Goal: Information Seeking & Learning: Learn about a topic

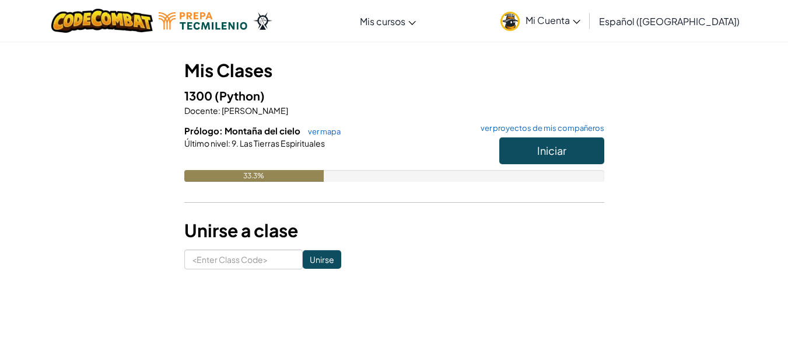
scroll to position [82, 0]
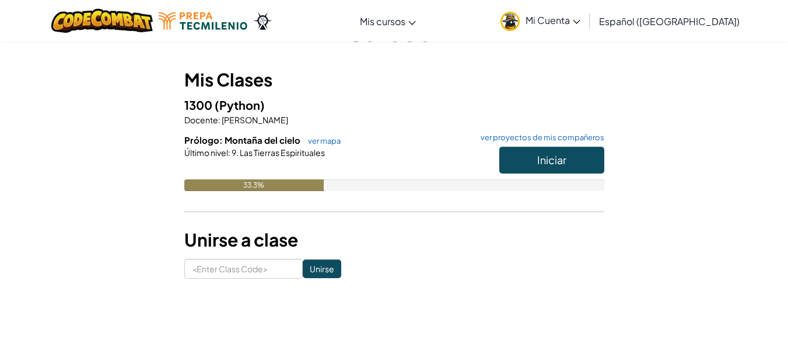
click at [408, 79] on h3 "Mis Clases" at bounding box center [394, 80] width 420 height 26
click at [500, 180] on div "33.3%" at bounding box center [394, 185] width 420 height 12
click at [557, 156] on span "Iniciar" at bounding box center [551, 159] width 29 height 13
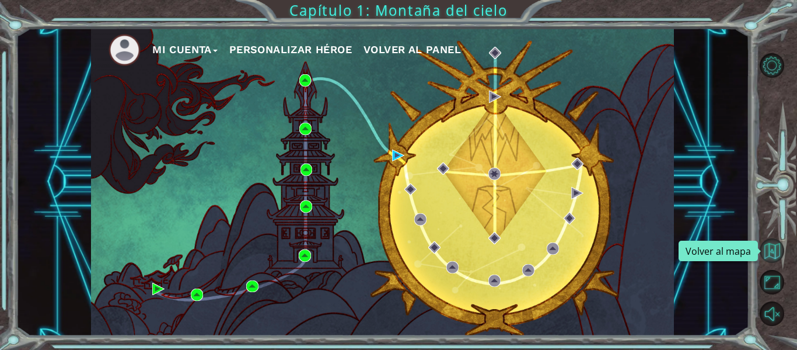
click at [783, 247] on button "Volver al mapa" at bounding box center [772, 250] width 25 height 25
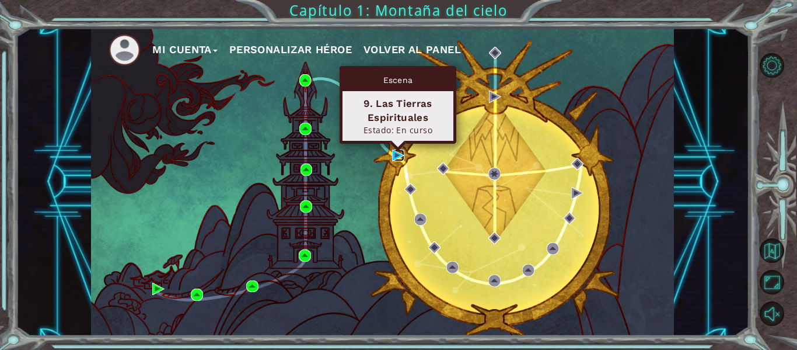
click at [393, 156] on img at bounding box center [398, 155] width 12 height 12
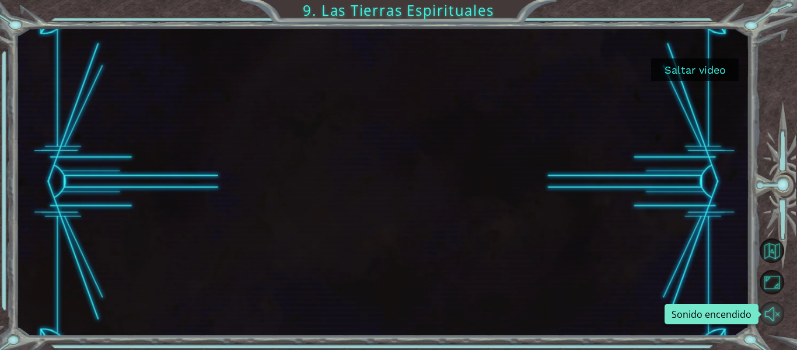
click at [778, 317] on button "Sonido encendido" at bounding box center [772, 313] width 25 height 25
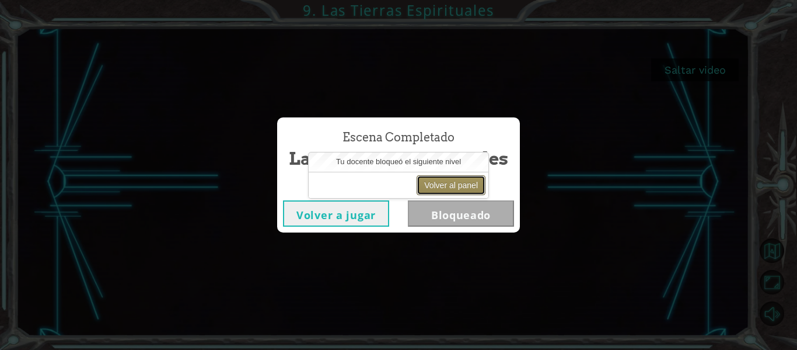
click at [474, 181] on button "Volver al panel" at bounding box center [451, 185] width 69 height 20
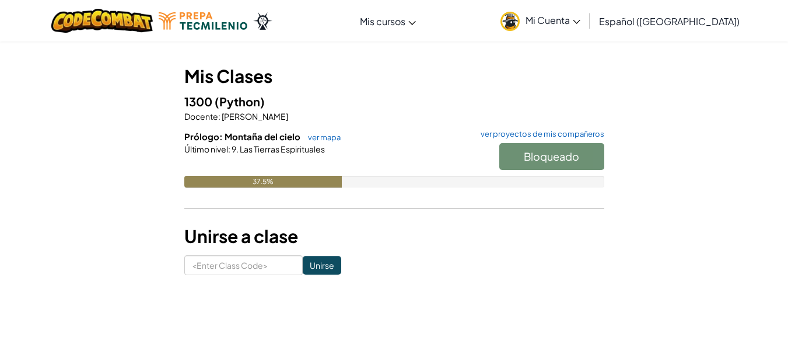
scroll to position [89, 0]
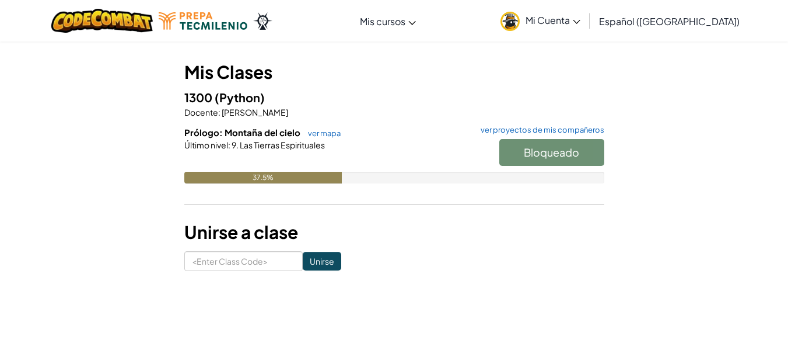
click at [313, 168] on div at bounding box center [394, 161] width 420 height 21
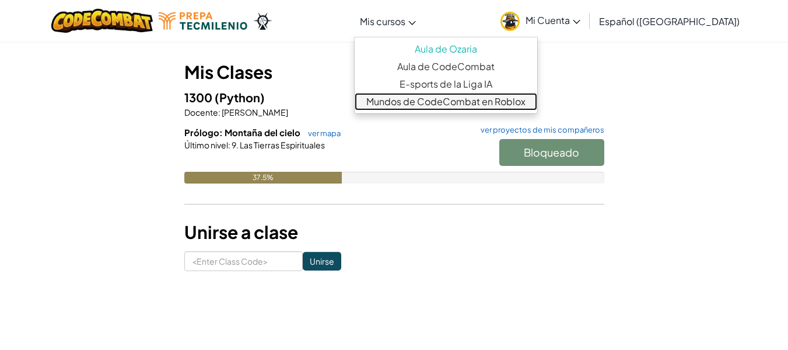
click at [433, 101] on link "Mundos de CodeCombat en Roblox" at bounding box center [446, 102] width 183 height 18
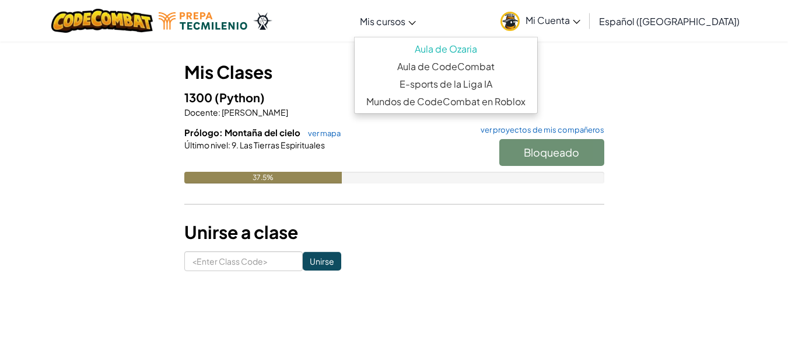
click at [379, 29] on link "Mis cursos" at bounding box center [388, 21] width 68 height 32
click at [348, 60] on h3 "Mis Clases" at bounding box center [394, 72] width 420 height 26
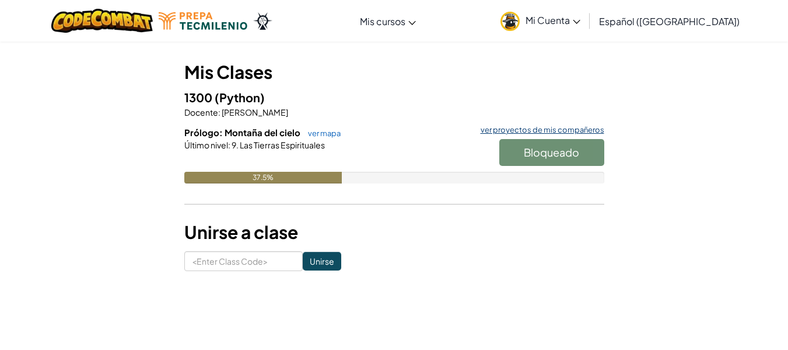
click at [522, 129] on link "ver proyectos de mis compañeros" at bounding box center [540, 130] width 130 height 8
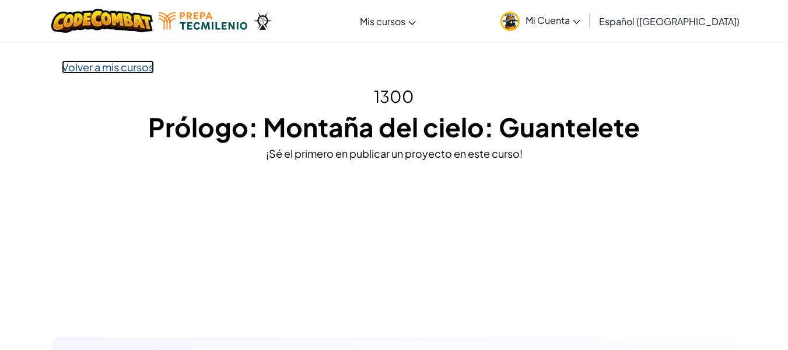
click at [132, 72] on link "Volver a mis cursos" at bounding box center [108, 66] width 92 height 13
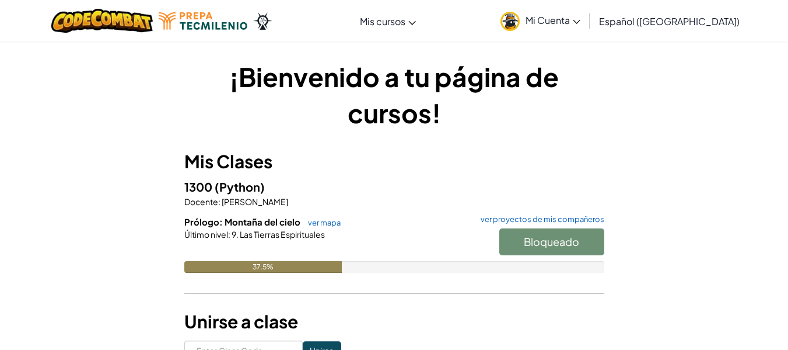
click at [546, 247] on div "Bloqueado" at bounding box center [546, 244] width 117 height 33
click at [319, 270] on div "37.5%" at bounding box center [263, 267] width 158 height 12
click at [320, 223] on link "ver mapa" at bounding box center [321, 222] width 39 height 9
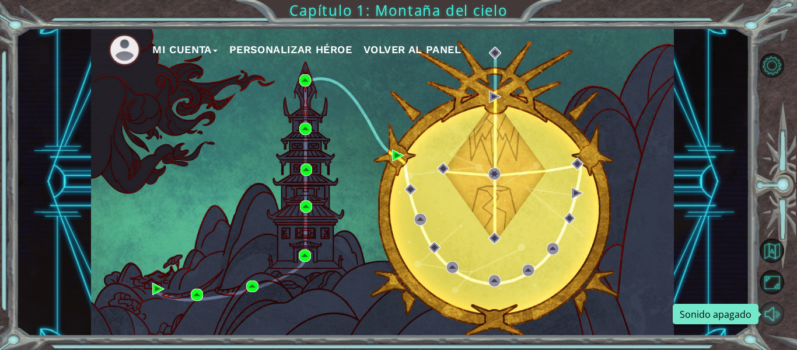
click at [769, 308] on button "Sonido apagado" at bounding box center [772, 313] width 25 height 25
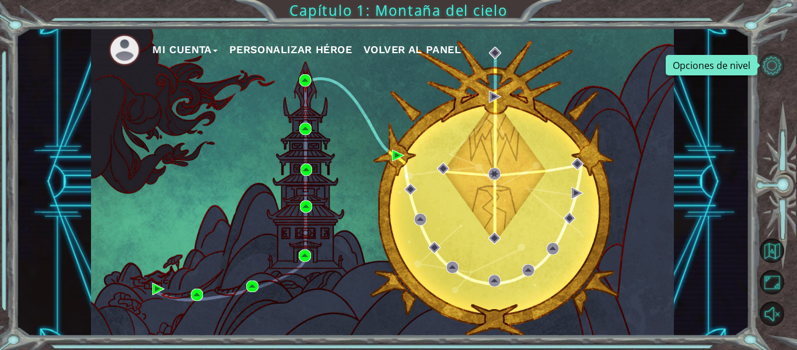
click at [774, 76] on button "Opciones de nivel" at bounding box center [772, 65] width 25 height 25
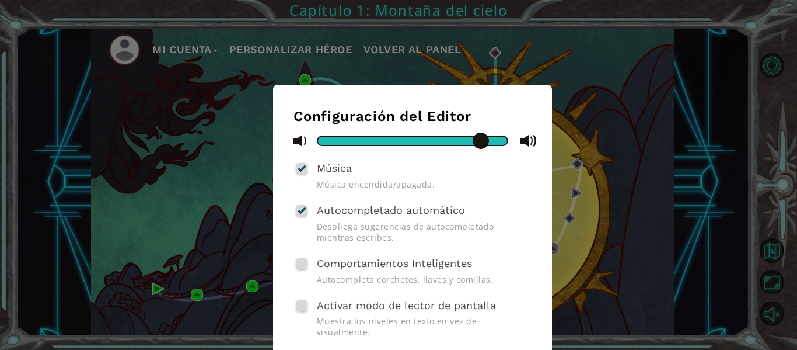
drag, startPoint x: 486, startPoint y: 139, endPoint x: 463, endPoint y: 151, distance: 25.6
click at [463, 151] on div "Configuración del Editor Música Música encendida/apagada. Autocompletado automá…" at bounding box center [413, 244] width 238 height 273
drag, startPoint x: 463, startPoint y: 151, endPoint x: 408, endPoint y: 164, distance: 56.5
click at [408, 164] on div "Configuración del Editor Música Música encendida/apagada. Autocompletado automá…" at bounding box center [413, 244] width 238 height 273
drag, startPoint x: 385, startPoint y: 158, endPoint x: 373, endPoint y: 146, distance: 16.5
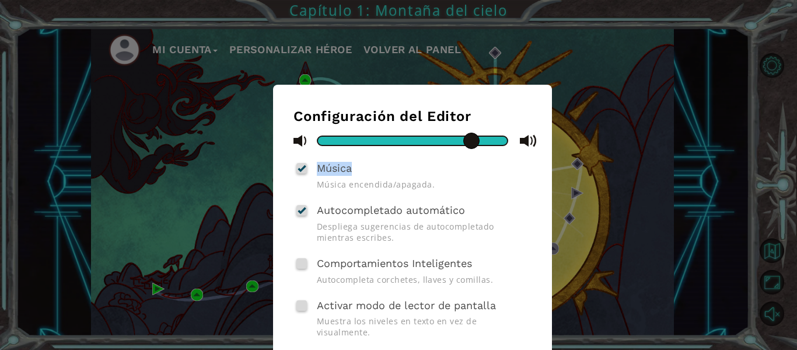
click at [373, 146] on div "Configuración del Editor Música Música encendida/apagada. Autocompletado automá…" at bounding box center [413, 244] width 238 height 273
click at [373, 146] on div at bounding box center [413, 140] width 238 height 15
drag, startPoint x: 372, startPoint y: 142, endPoint x: 353, endPoint y: 145, distance: 19.4
click at [353, 145] on div at bounding box center [412, 140] width 191 height 11
click at [541, 216] on div "Configuración del Editor Música Música encendida/apagada. Autocompletado automá…" at bounding box center [412, 252] width 279 height 334
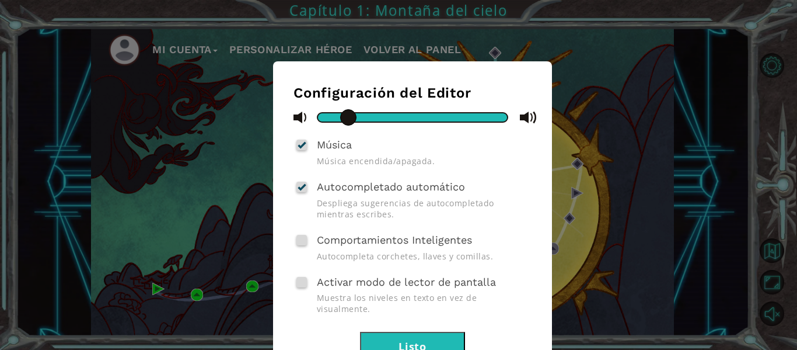
scroll to position [58, 0]
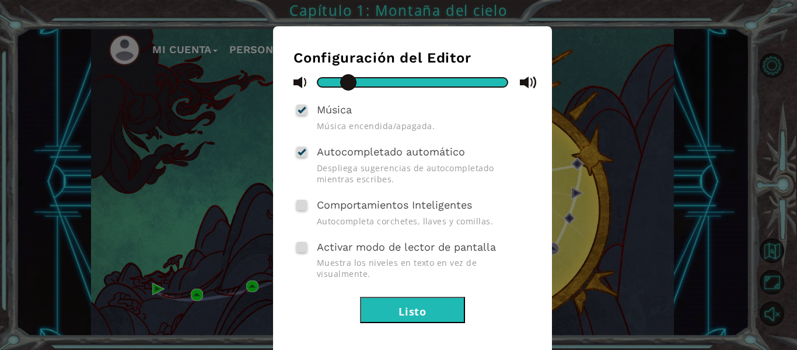
click at [436, 304] on button "Listo" at bounding box center [412, 309] width 105 height 26
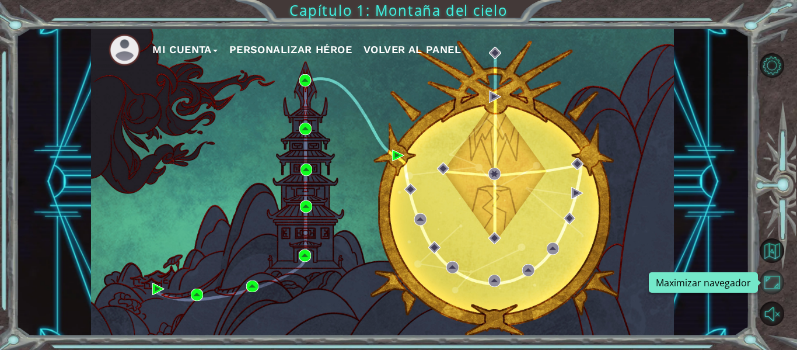
click at [777, 288] on button "Maximizar navegador" at bounding box center [772, 282] width 25 height 25
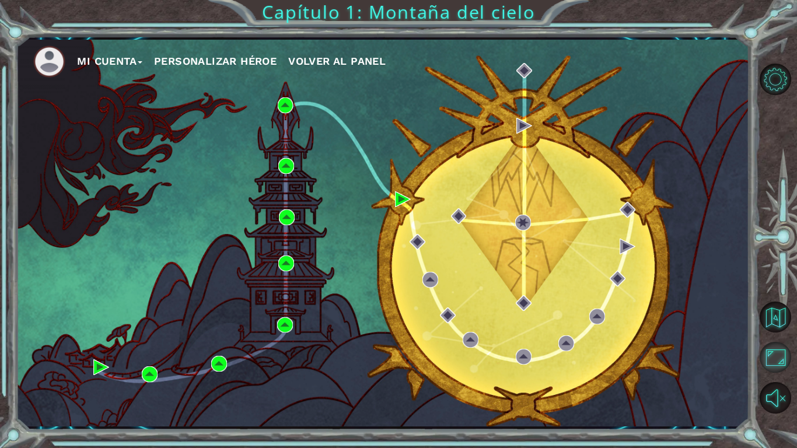
click at [777, 349] on button "Maximizar navegador" at bounding box center [776, 358] width 32 height 32
